Goal: Task Accomplishment & Management: Manage account settings

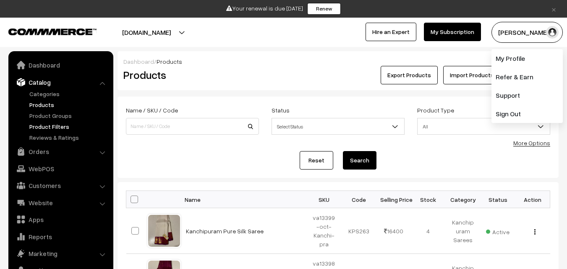
scroll to position [21, 0]
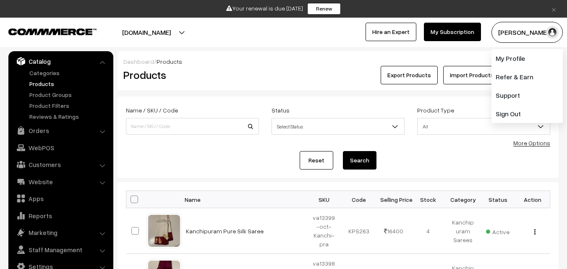
click at [49, 83] on link "Products" at bounding box center [68, 83] width 83 height 9
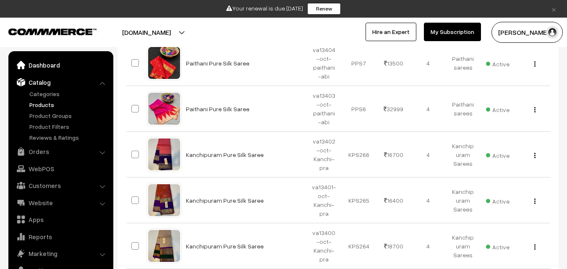
click at [44, 67] on link "Dashboard" at bounding box center [60, 64] width 100 height 15
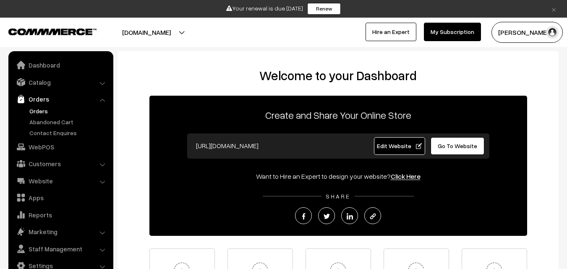
click at [38, 108] on link "Orders" at bounding box center [68, 111] width 83 height 9
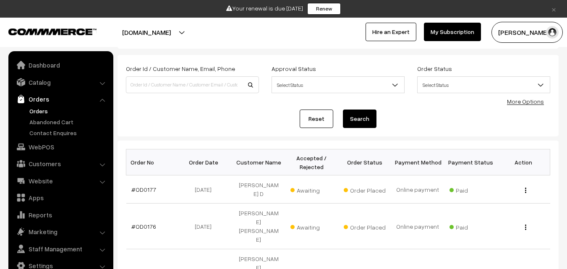
scroll to position [42, 0]
click at [138, 185] on link "#OD0177" at bounding box center [143, 188] width 25 height 7
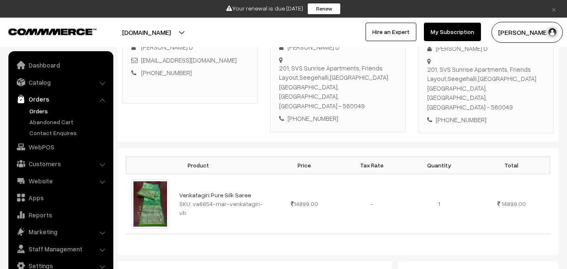
scroll to position [168, 0]
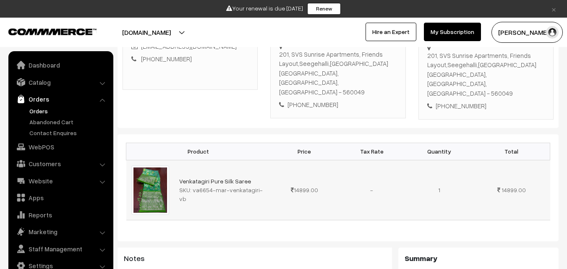
drag, startPoint x: 192, startPoint y: 176, endPoint x: 265, endPoint y: 173, distance: 73.0
click at [265, 185] on div "SKU: va6654-mar-venkatagiri-vb" at bounding box center [222, 194] width 86 height 18
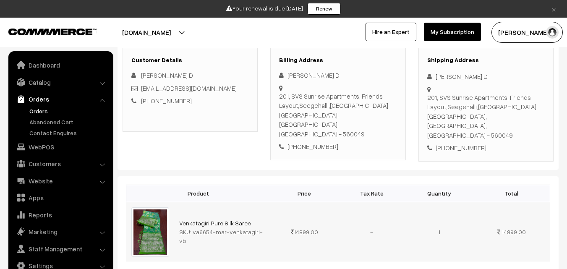
copy div "va6654-mar-venkatagiri-vb"
click at [55, 86] on link "Catalog" at bounding box center [60, 82] width 100 height 15
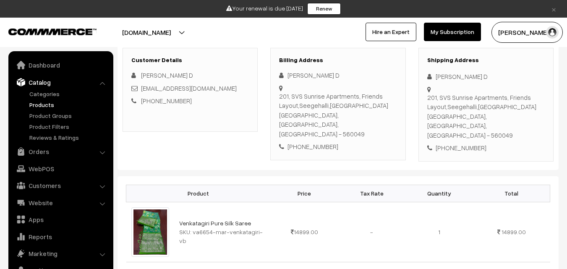
click at [48, 104] on link "Products" at bounding box center [68, 104] width 83 height 9
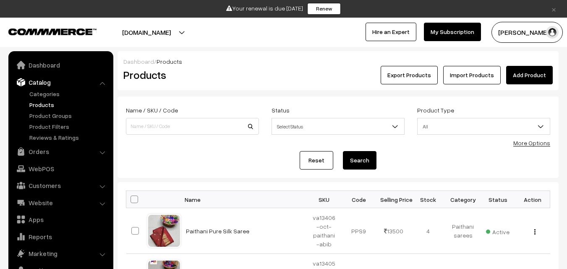
scroll to position [21, 0]
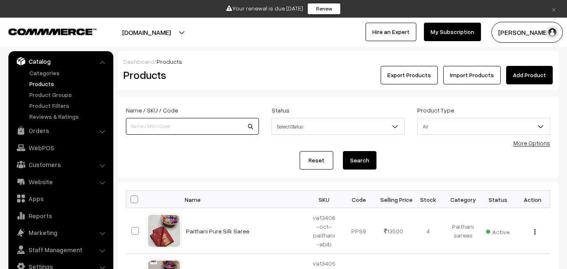
paste input "va6654-mar-venkatagiri-vb"
type input "va6654-mar-venkatagiri-vb"
click at [362, 160] on button "Search" at bounding box center [360, 160] width 34 height 18
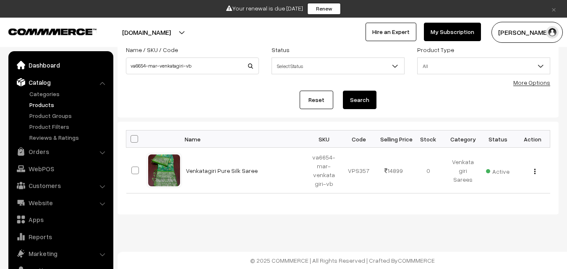
click at [44, 62] on link "Dashboard" at bounding box center [60, 64] width 100 height 15
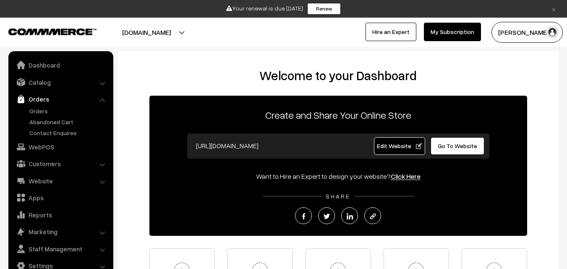
click at [45, 110] on link "Orders" at bounding box center [68, 111] width 83 height 9
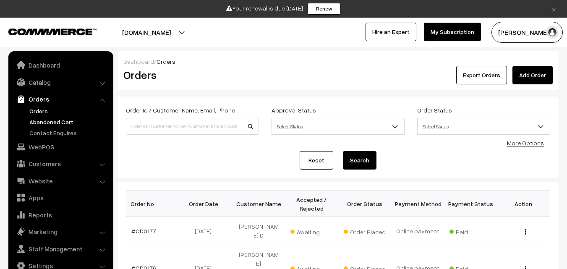
click at [46, 122] on link "Abandoned Cart" at bounding box center [68, 121] width 83 height 9
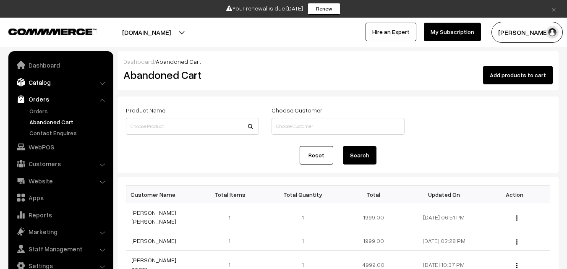
click at [37, 78] on link "Catalog" at bounding box center [60, 82] width 100 height 15
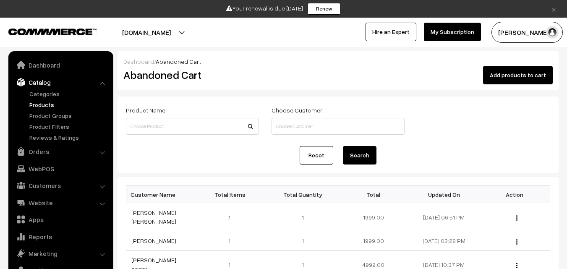
click at [41, 101] on link "Products" at bounding box center [68, 104] width 83 height 9
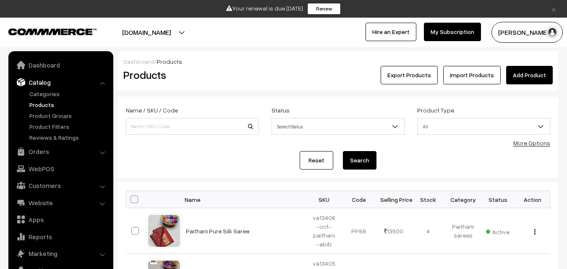
scroll to position [21, 0]
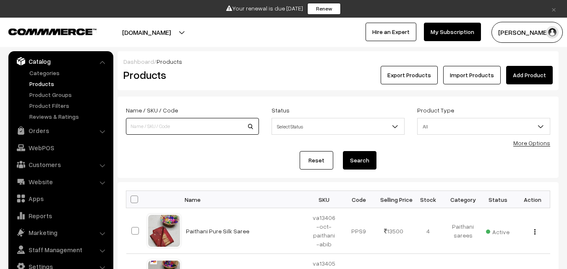
paste input "va13385-oct-uppada-sp"
type input "va13385-oct-uppada-sp"
click at [364, 164] on button "Search" at bounding box center [360, 160] width 34 height 18
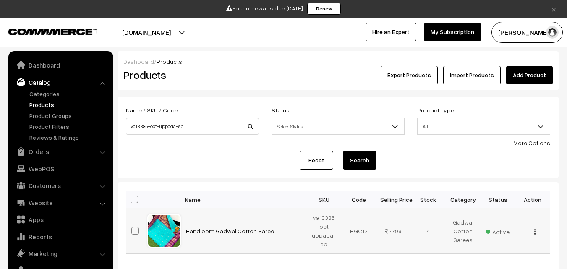
scroll to position [21, 0]
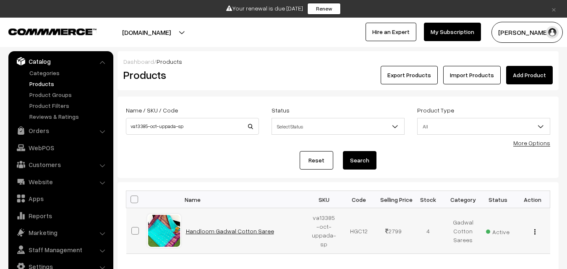
click at [220, 233] on link "Handloom Gadwal Cotton Saree" at bounding box center [230, 230] width 88 height 7
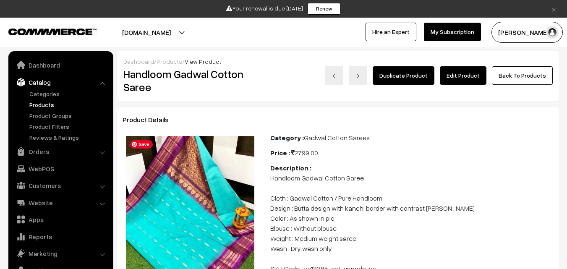
scroll to position [21, 0]
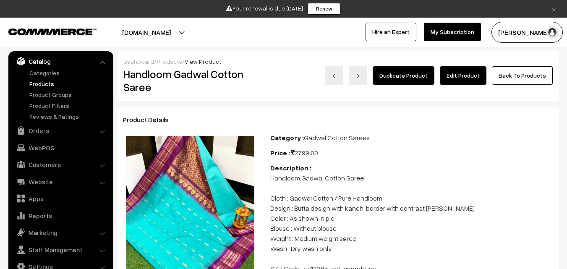
click at [42, 86] on link "Products" at bounding box center [68, 83] width 83 height 9
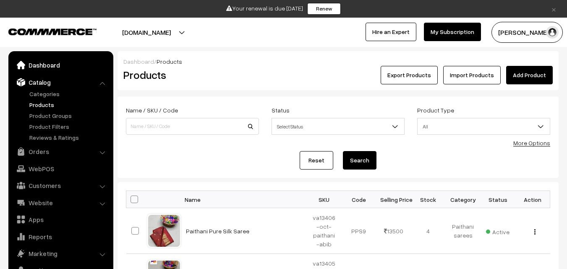
click at [42, 66] on link "Dashboard" at bounding box center [60, 64] width 100 height 15
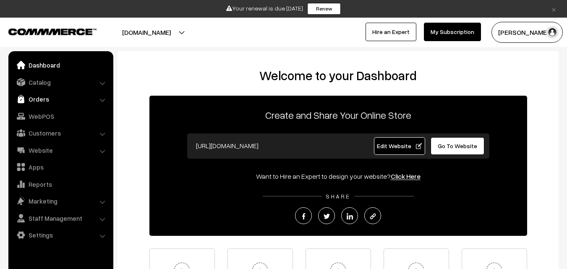
click at [38, 96] on link "Orders" at bounding box center [60, 98] width 100 height 15
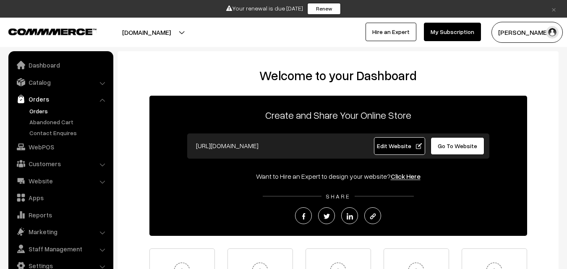
click at [40, 108] on link "Orders" at bounding box center [68, 111] width 83 height 9
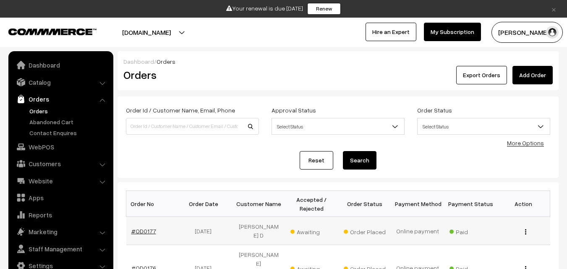
click at [143, 227] on link "#OD0177" at bounding box center [143, 230] width 25 height 7
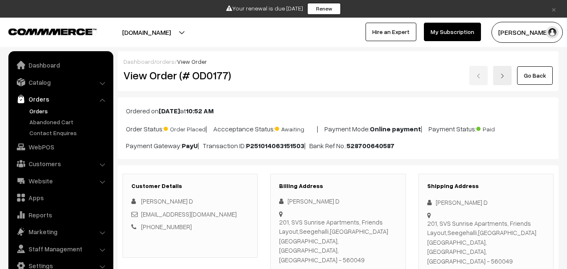
scroll to position [126, 0]
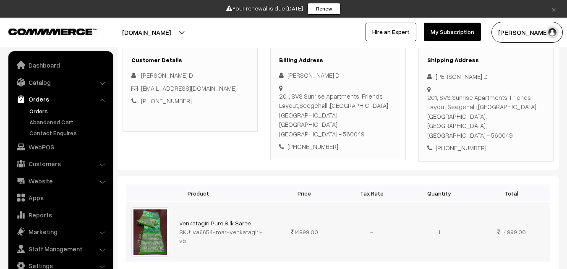
drag, startPoint x: 192, startPoint y: 218, endPoint x: 280, endPoint y: 218, distance: 88.1
click at [280, 218] on tr "Venkatagiri Pure Silk Saree SKU: va6654-mar-venkatagiri-vb 14899.00 -" at bounding box center [338, 232] width 424 height 60
copy tr "va6654-mar-venkatagiri-vb"
click at [42, 81] on link "Catalog" at bounding box center [60, 82] width 100 height 15
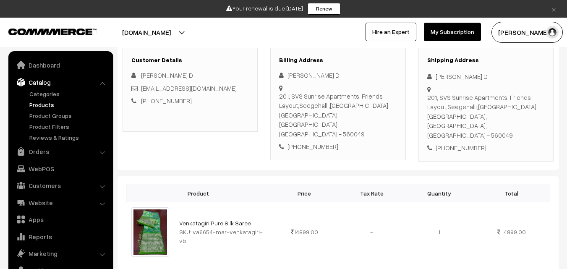
click at [44, 103] on link "Products" at bounding box center [68, 104] width 83 height 9
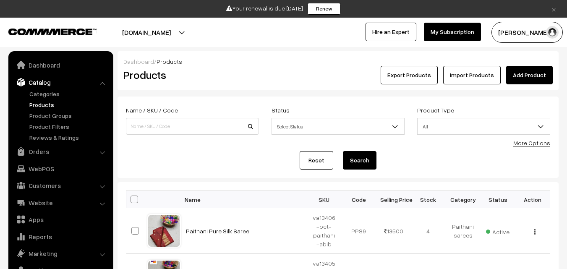
scroll to position [21, 0]
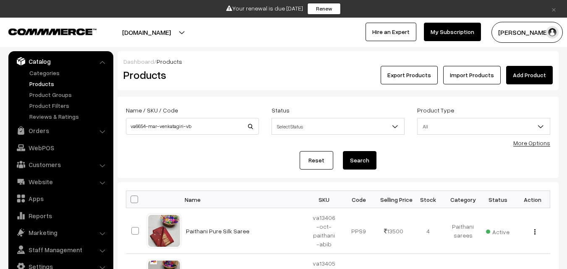
type input "va6654-mar-venkatagiri-vb"
click at [361, 162] on button "Search" at bounding box center [360, 160] width 34 height 18
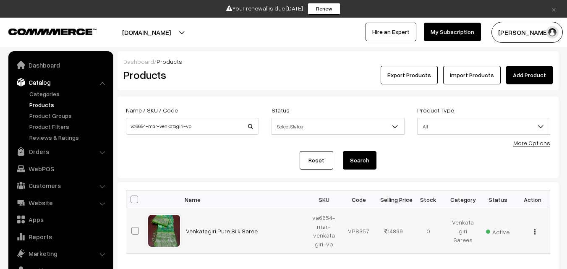
scroll to position [21, 0]
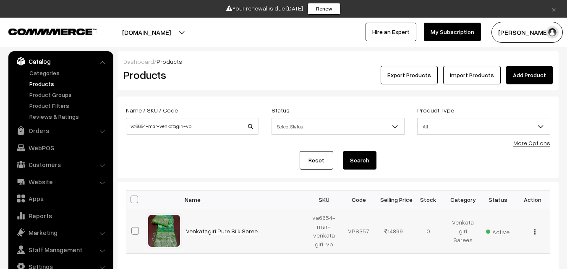
click at [228, 230] on link "Venkatagiri Pure Silk Saree" at bounding box center [222, 230] width 72 height 7
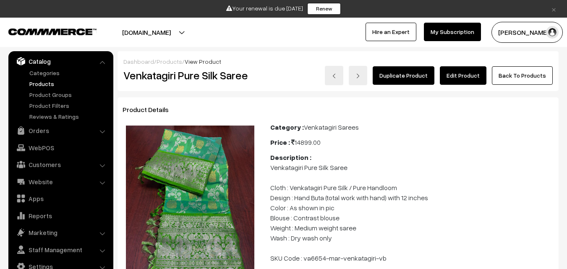
click at [461, 72] on link "Edit Product" at bounding box center [462, 75] width 47 height 18
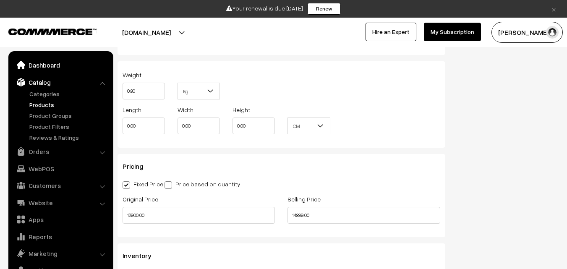
click at [40, 65] on link "Dashboard" at bounding box center [60, 64] width 100 height 15
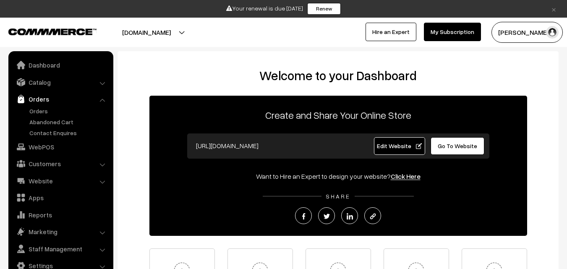
click at [39, 110] on link "Orders" at bounding box center [68, 111] width 83 height 9
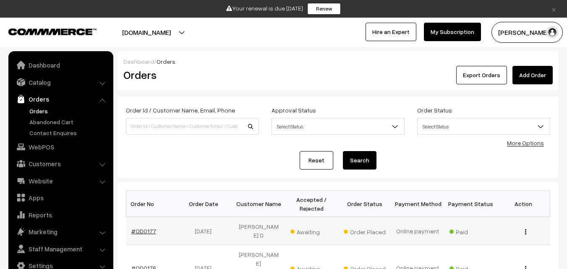
click at [142, 227] on link "#OD0177" at bounding box center [143, 230] width 25 height 7
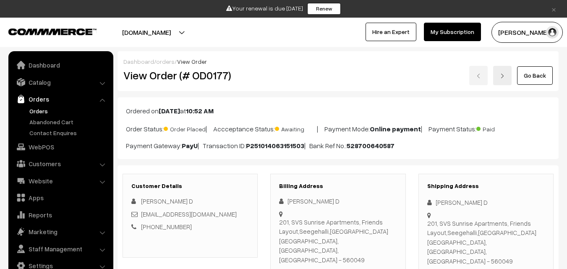
scroll to position [168, 0]
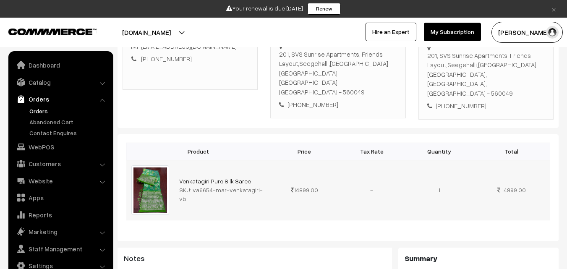
drag, startPoint x: 190, startPoint y: 176, endPoint x: 272, endPoint y: 178, distance: 81.4
click at [272, 178] on tr "Venkatagiri Pure Silk Saree SKU: va6654-mar-[GEOGRAPHIC_DATA]-vb 14899.00 -" at bounding box center [338, 190] width 424 height 60
drag, startPoint x: 246, startPoint y: 178, endPoint x: 174, endPoint y: 68, distance: 131.6
click at [174, 68] on div "Customer Details VEDIKA D doddipallivedika@gmail.com +91 7674039596" at bounding box center [189, 48] width 135 height 84
drag, startPoint x: 190, startPoint y: 61, endPoint x: 151, endPoint y: 56, distance: 39.4
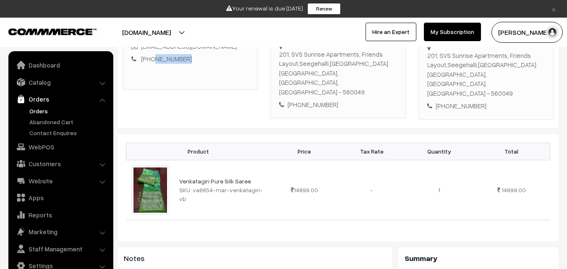
click at [151, 56] on div "+91 7674039596" at bounding box center [189, 59] width 117 height 10
copy link "7674039596"
click at [42, 122] on link "Abandoned Cart" at bounding box center [68, 121] width 83 height 9
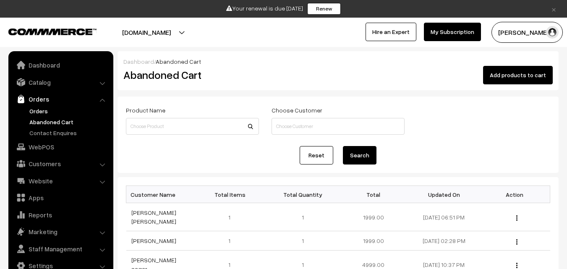
click at [37, 107] on link "Orders" at bounding box center [68, 111] width 83 height 9
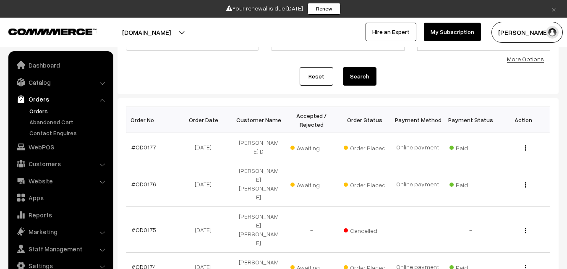
scroll to position [126, 0]
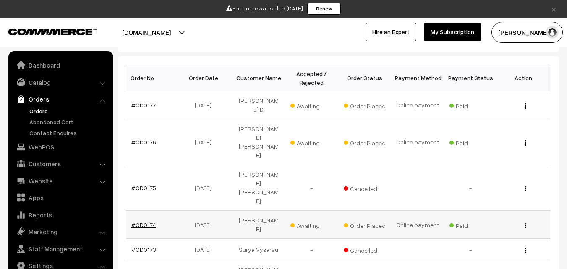
click at [144, 221] on link "#OD0174" at bounding box center [143, 224] width 25 height 7
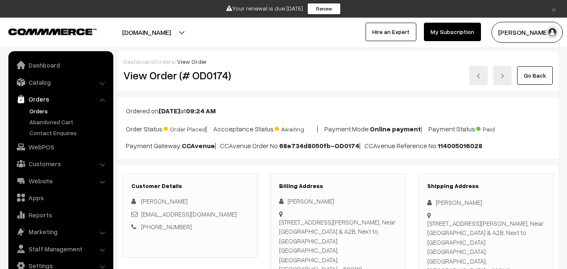
scroll to position [126, 0]
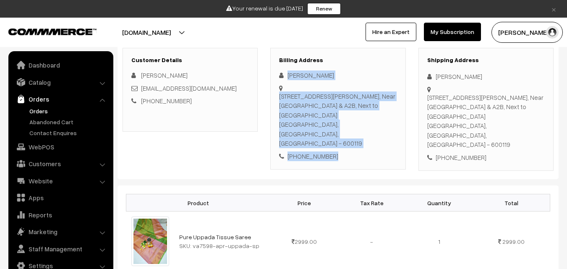
drag, startPoint x: 286, startPoint y: 73, endPoint x: 340, endPoint y: 135, distance: 82.0
click at [340, 135] on div "[PERSON_NAME] [STREET_ADDRESS][PERSON_NAME] & A2B, Next to [GEOGRAPHIC_DATA] [G…" at bounding box center [337, 115] width 117 height 90
copy div "[PERSON_NAME] [STREET_ADDRESS][PERSON_NAME], Near [GEOGRAPHIC_DATA] & A2B, Next…"
